Goal: Transaction & Acquisition: Purchase product/service

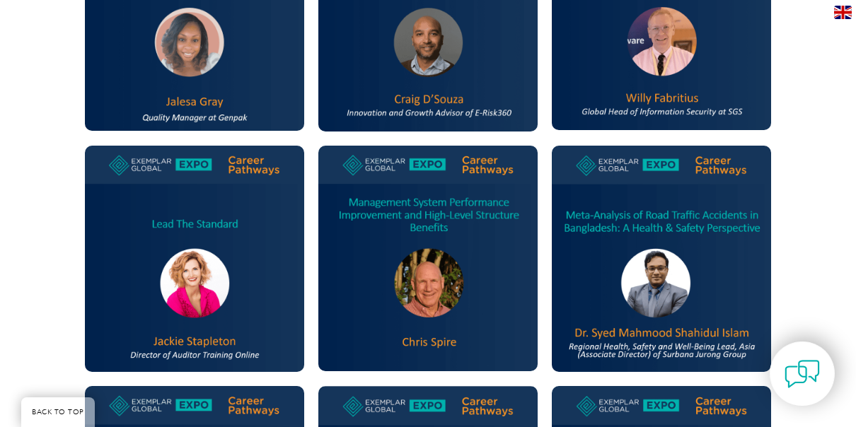
scroll to position [1131, 0]
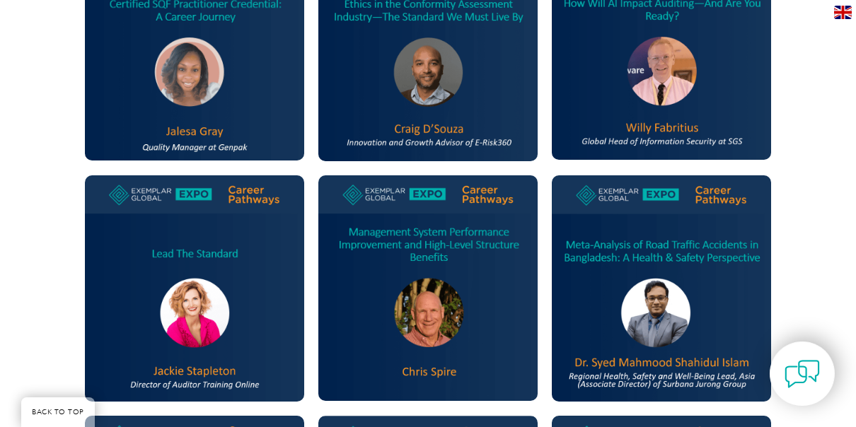
click at [466, 140] on img at bounding box center [427, 47] width 219 height 227
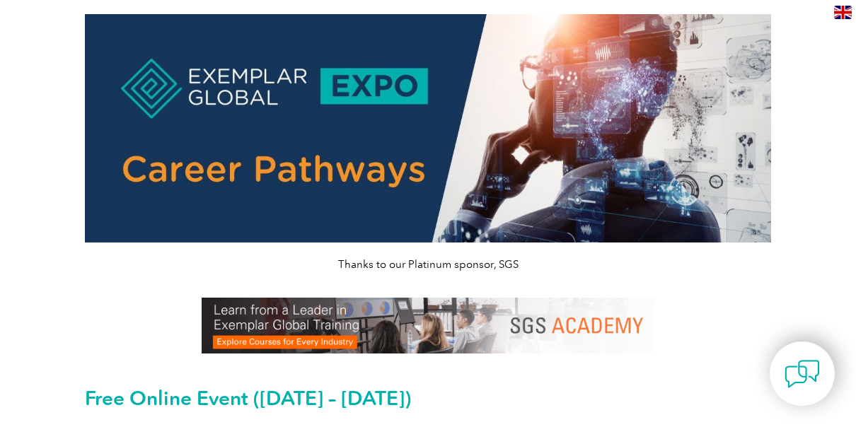
scroll to position [0, 0]
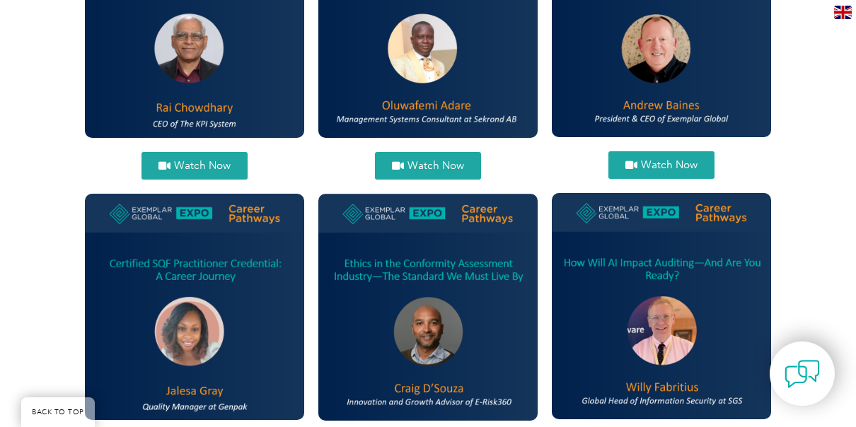
scroll to position [636, 0]
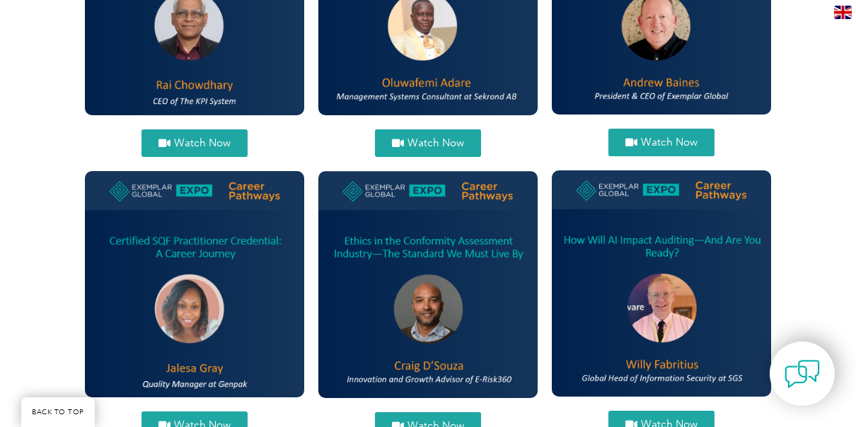
click at [587, 242] on img at bounding box center [661, 283] width 219 height 226
click at [666, 313] on img at bounding box center [661, 283] width 219 height 226
click at [641, 358] on img at bounding box center [661, 283] width 219 height 226
click at [641, 372] on img at bounding box center [661, 283] width 219 height 226
click at [668, 194] on img at bounding box center [661, 283] width 219 height 226
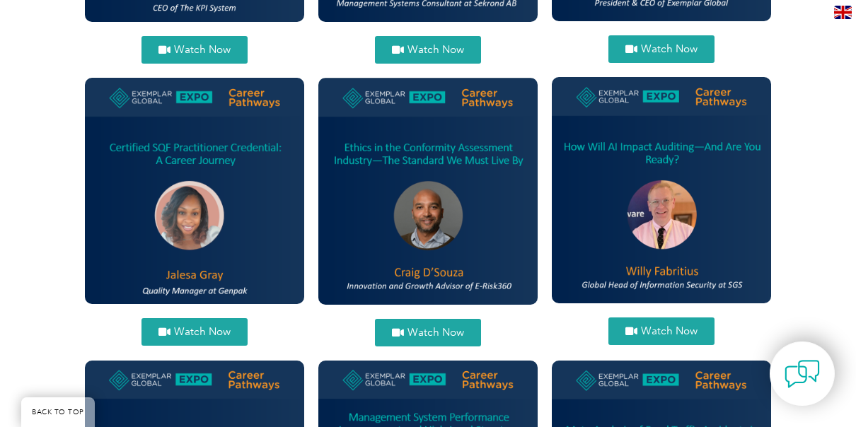
scroll to position [778, 0]
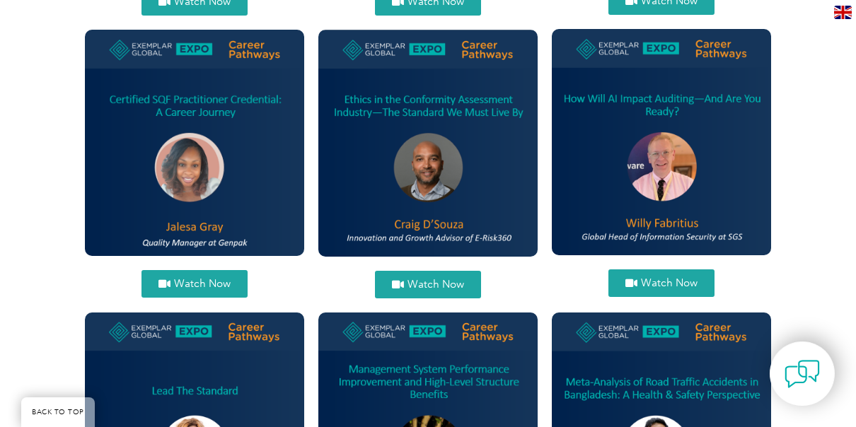
click at [685, 274] on link "Watch Now" at bounding box center [661, 283] width 106 height 28
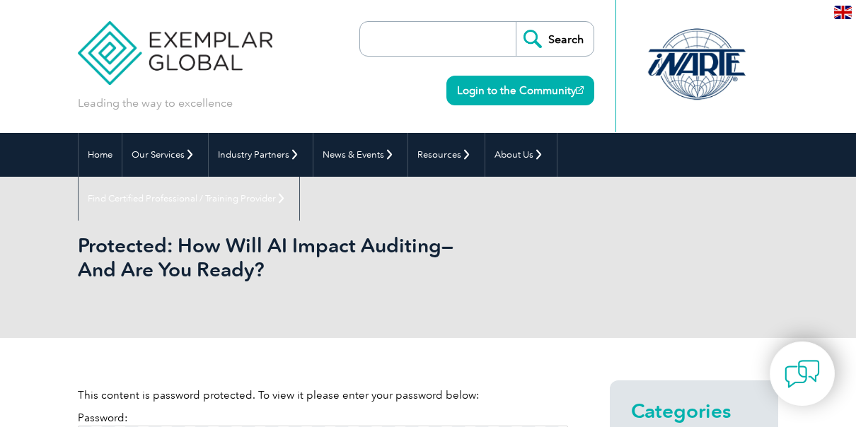
click at [469, 98] on link "Login to the Community" at bounding box center [520, 91] width 148 height 30
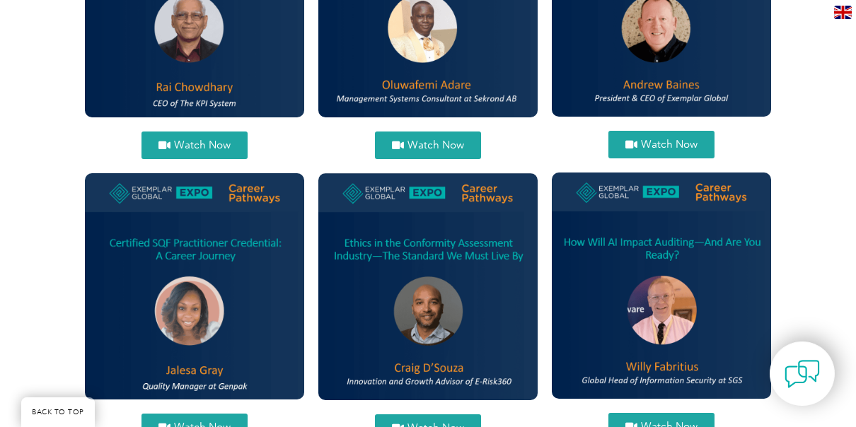
scroll to position [705, 0]
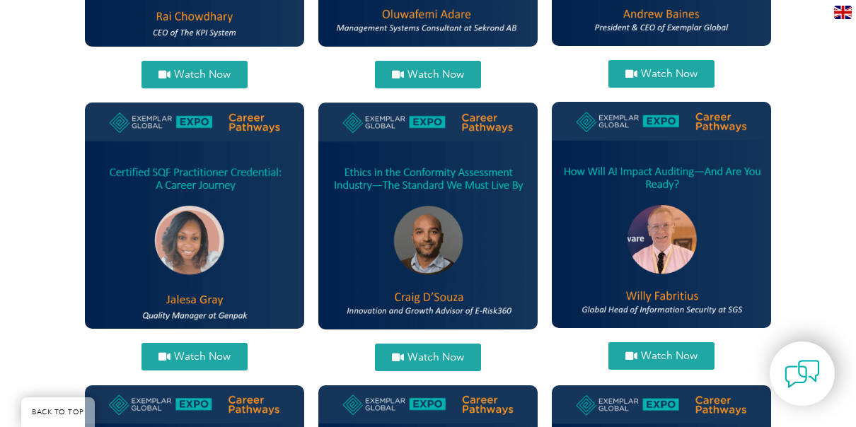
click at [685, 354] on span "Watch Now" at bounding box center [669, 356] width 57 height 11
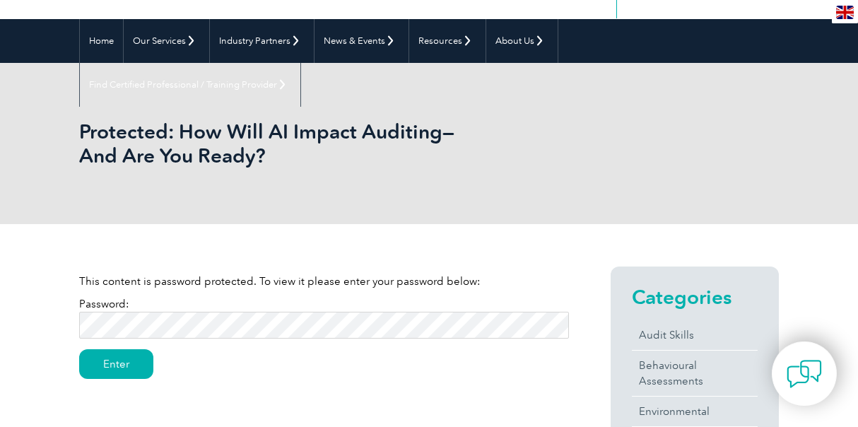
scroll to position [141, 0]
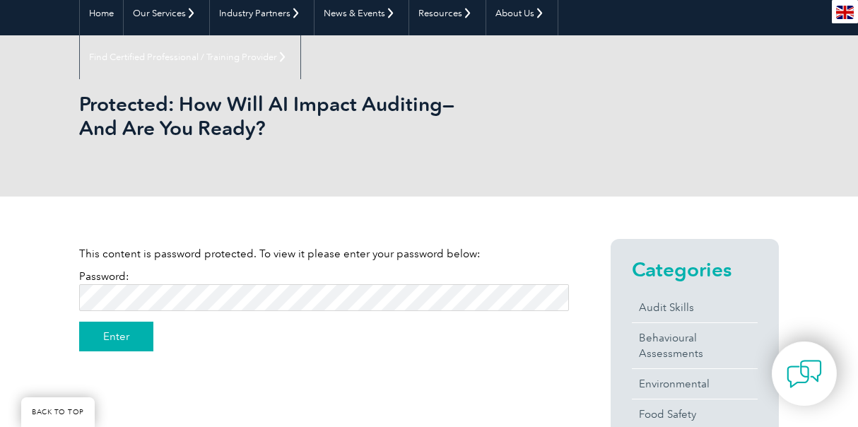
drag, startPoint x: 129, startPoint y: 334, endPoint x: 142, endPoint y: 334, distance: 12.7
click at [140, 334] on input "Enter" at bounding box center [116, 337] width 74 height 30
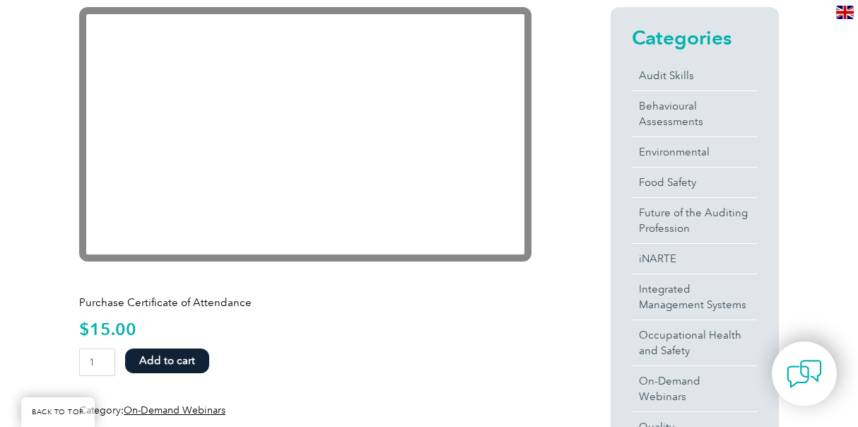
scroll to position [354, 0]
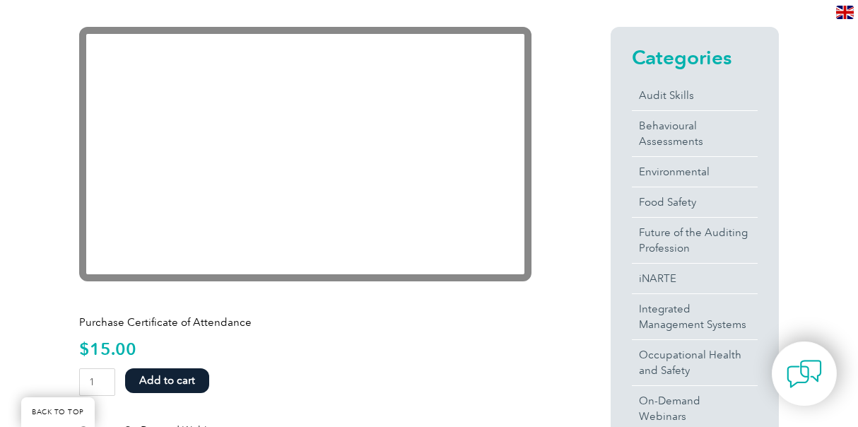
click at [171, 383] on button "Add to cart" at bounding box center [167, 380] width 84 height 25
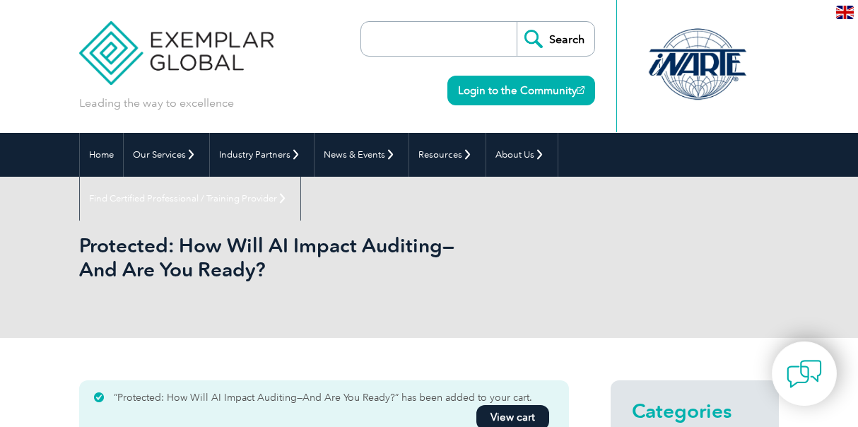
scroll to position [13, 0]
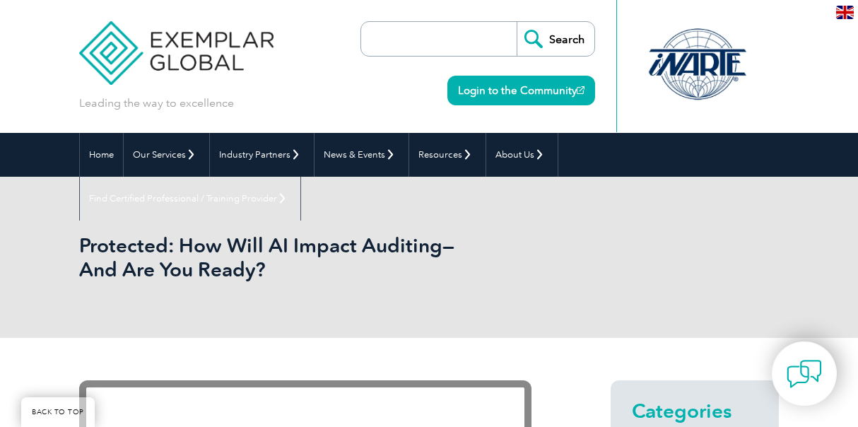
scroll to position [354, 0]
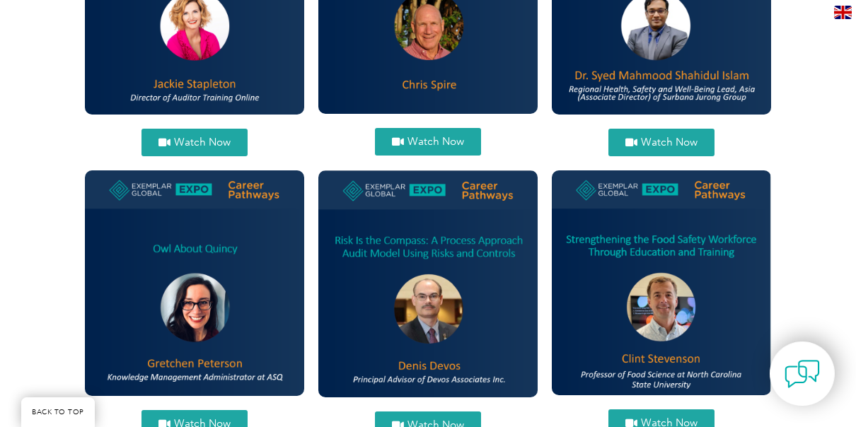
scroll to position [1576, 0]
